Goal: Information Seeking & Learning: Learn about a topic

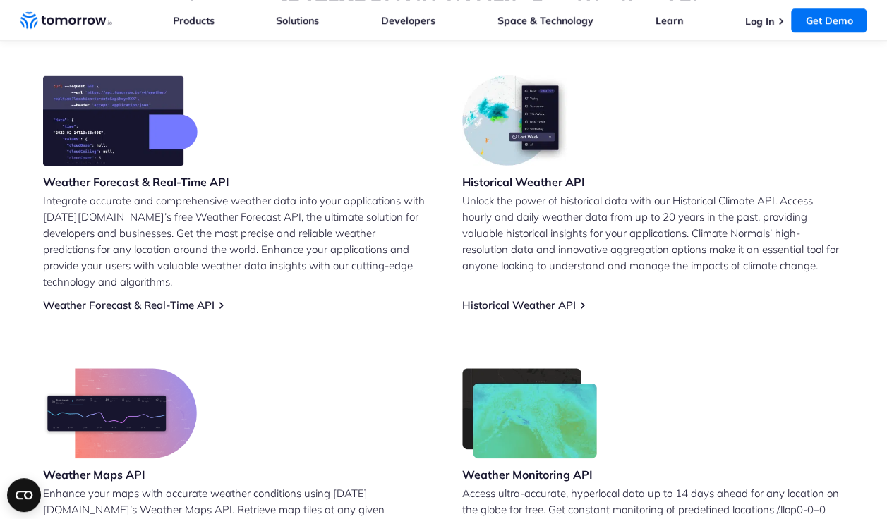
scroll to position [571, 0]
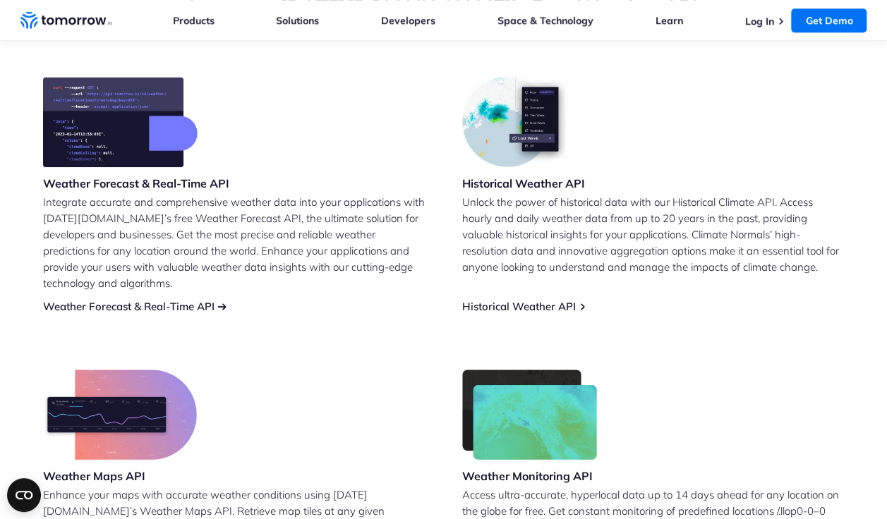
click at [102, 300] on link "Weather Forecast & Real-Time API" at bounding box center [128, 306] width 171 height 13
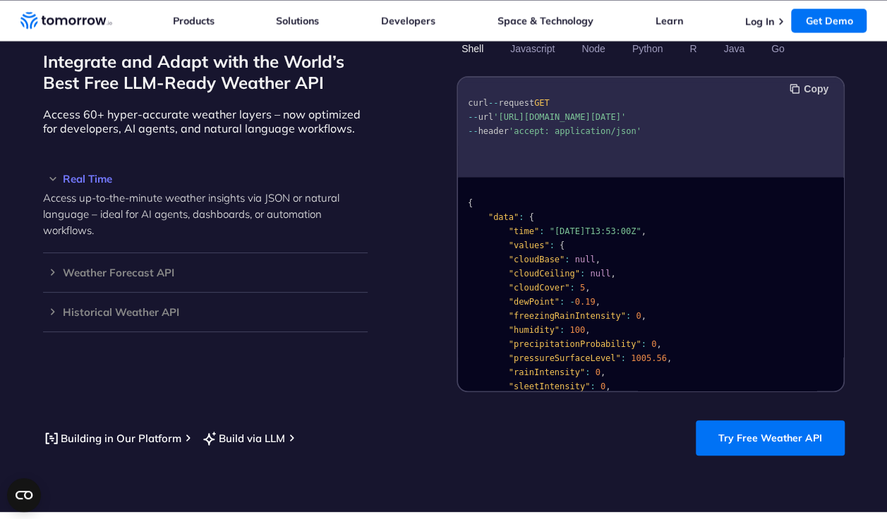
click at [824, 81] on button "Copy" at bounding box center [810, 89] width 43 height 16
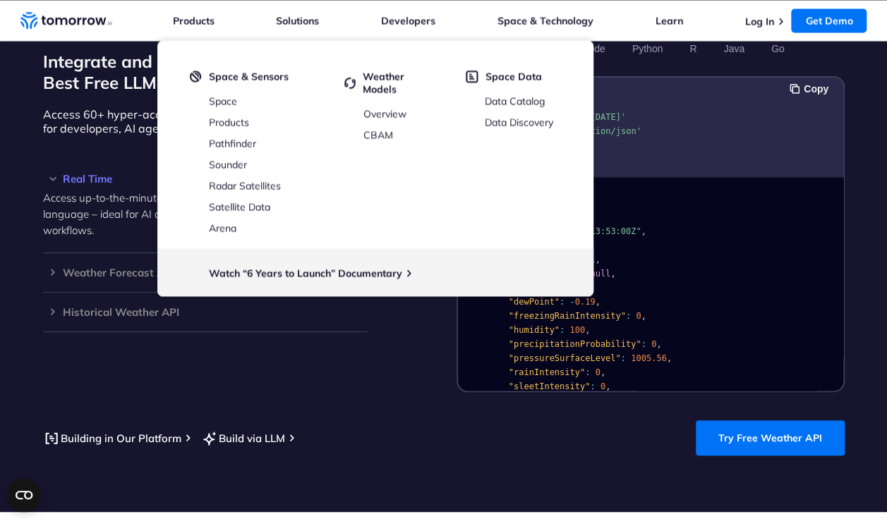
click at [669, 232] on pre "{ "data" : { "time" : "2023-02-14T13:53:00Z" , "values" : { "cloudBase" : null …" at bounding box center [650, 432] width 385 height 502
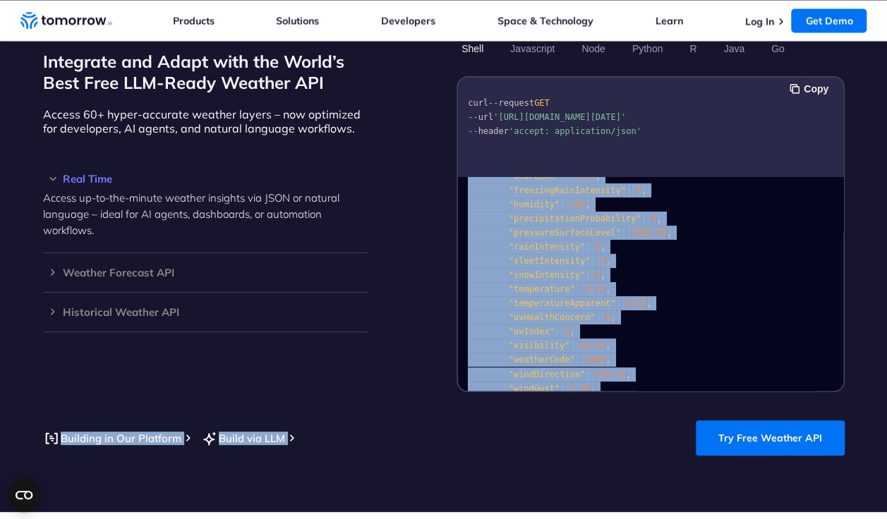
scroll to position [282, 0]
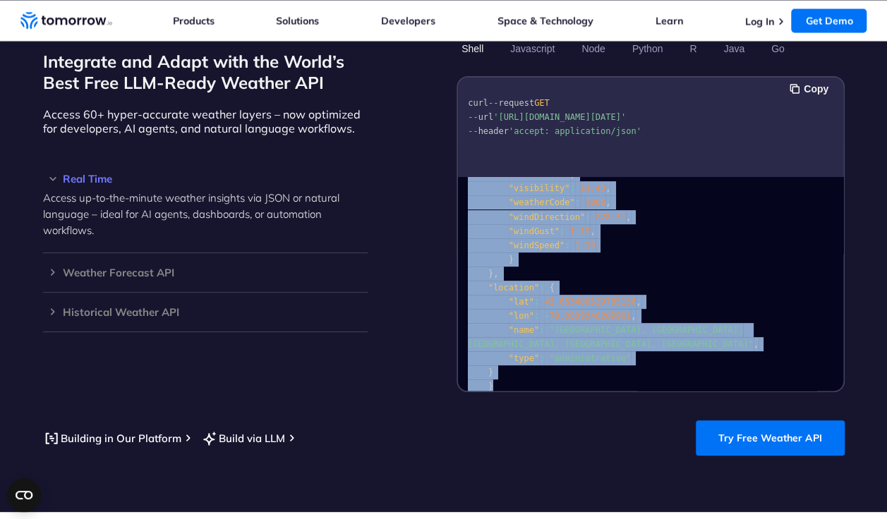
drag, startPoint x: 488, startPoint y: 184, endPoint x: 648, endPoint y: 356, distance: 234.6
click at [648, 356] on pre "{ "data" : { "time" : "2023-02-14T13:53:00Z" , "values" : { "cloudBase" : null …" at bounding box center [650, 150] width 385 height 502
copy code "{ "data" : { "time" : "2023-02-14T13:53:00Z" , "values" : { "cloudBase" : null …"
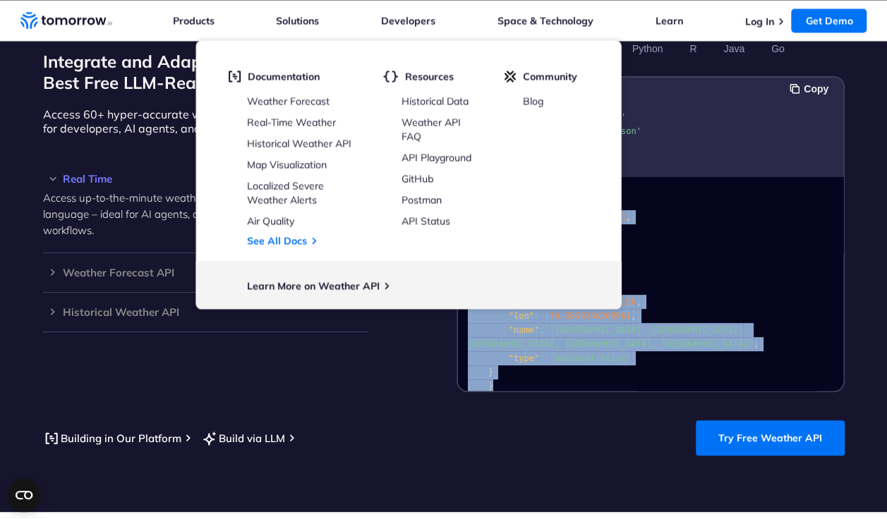
scroll to position [1294, 0]
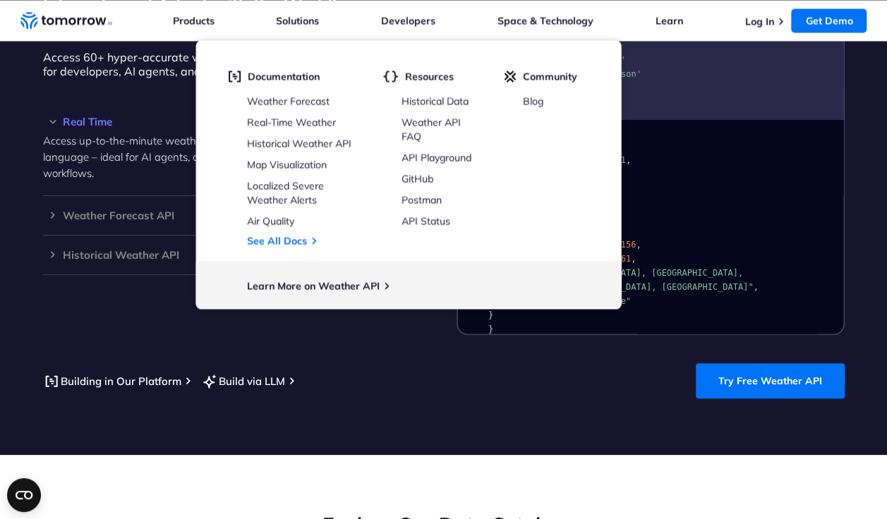
click at [296, 418] on section "Integrate and Adapt with the World’s Best Free LLM-Ready Weather API Access 60+…" at bounding box center [443, 189] width 887 height 532
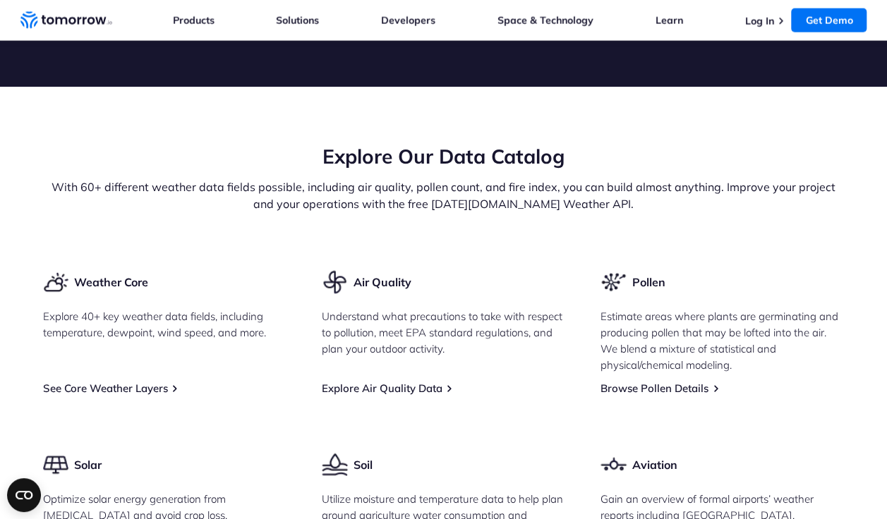
scroll to position [1421, 0]
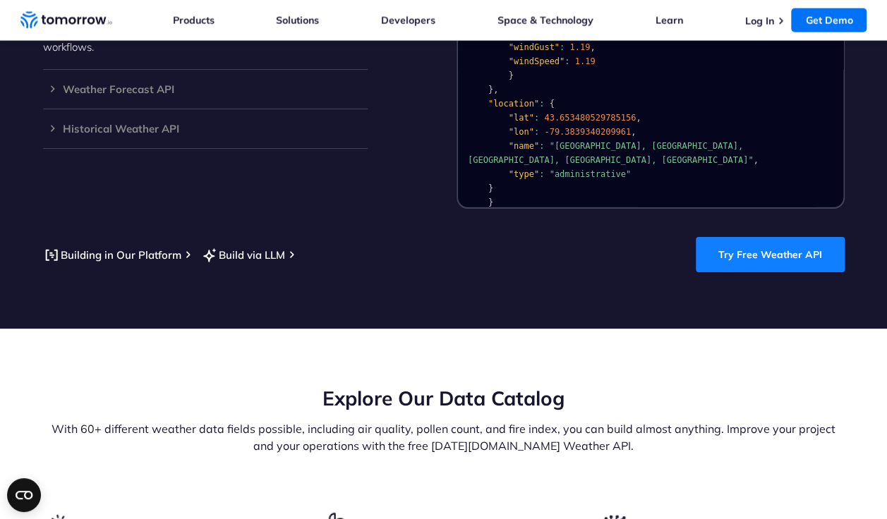
click at [729, 237] on link "Try Free Weather API" at bounding box center [770, 254] width 149 height 35
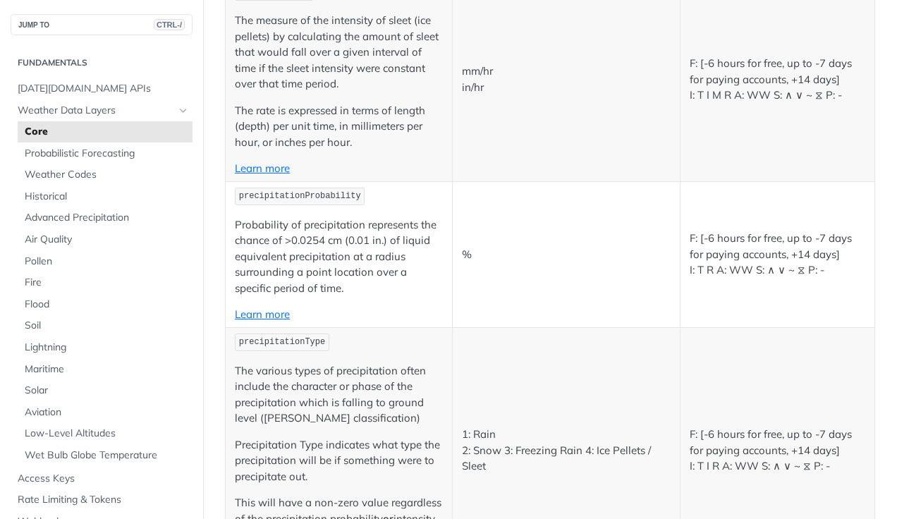
scroll to position [3128, 0]
click at [59, 351] on span "Lightning" at bounding box center [107, 348] width 164 height 14
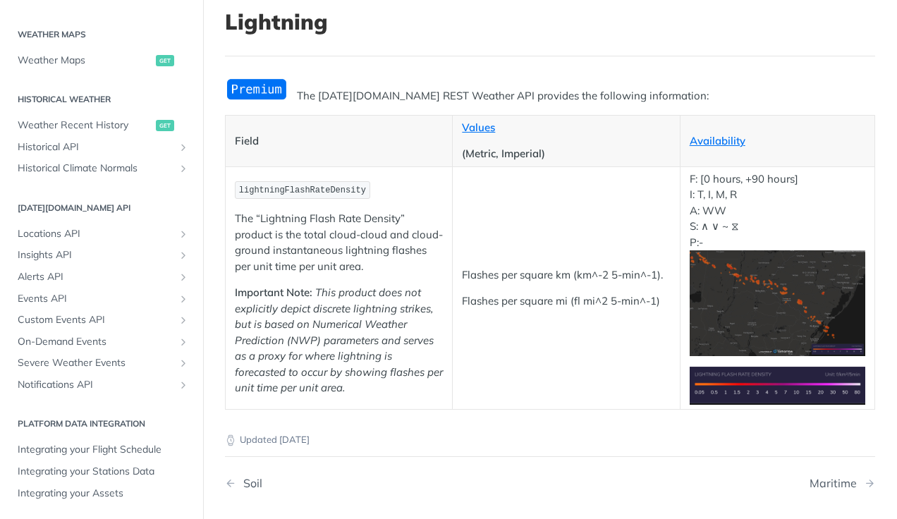
scroll to position [97, 0]
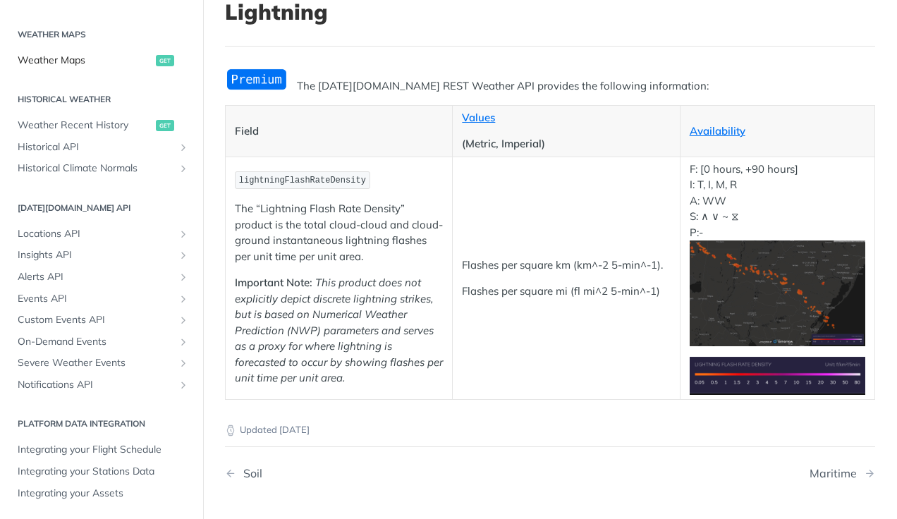
click at [40, 56] on span "Weather Maps" at bounding box center [85, 61] width 135 height 14
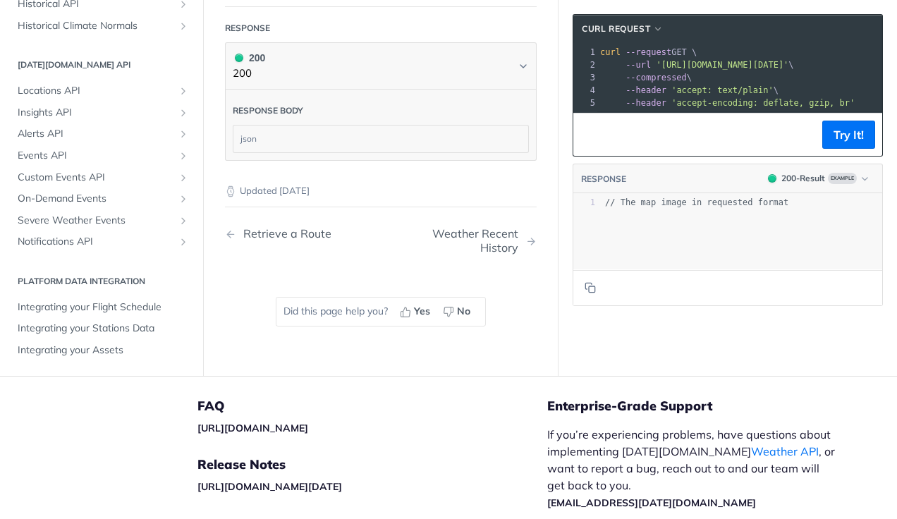
scroll to position [2013, 0]
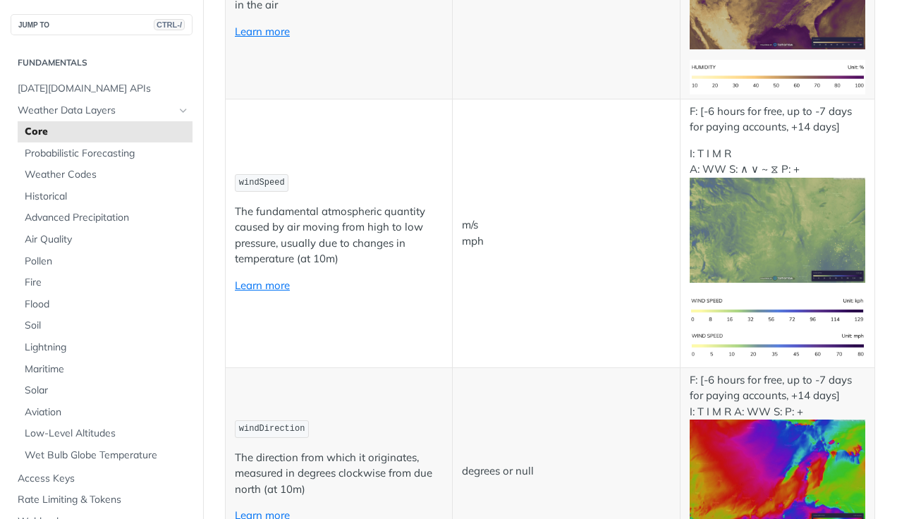
scroll to position [778, 0]
